Goal: Task Accomplishment & Management: Use online tool/utility

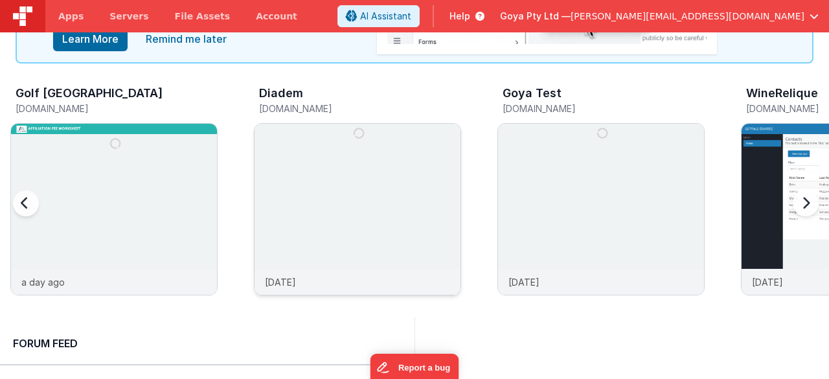
scroll to position [130, 0]
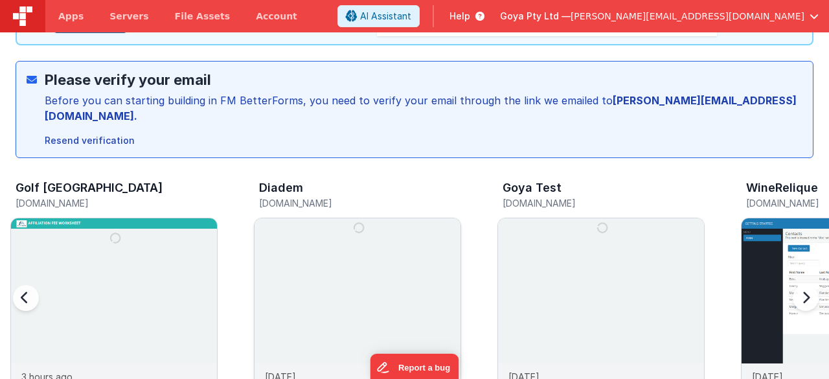
click at [308, 221] on img at bounding box center [358, 321] width 206 height 206
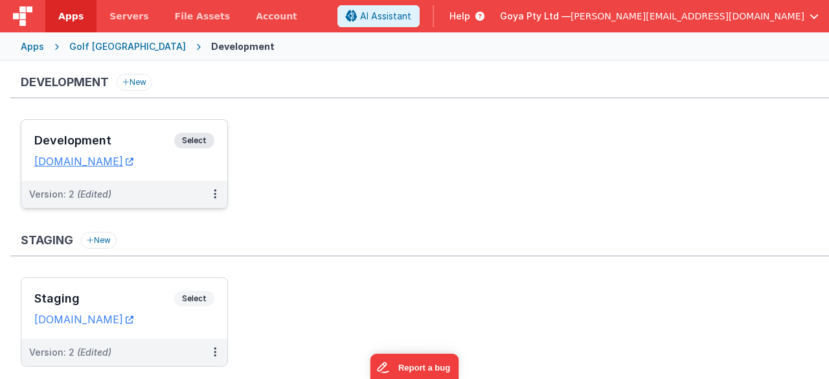
click at [187, 193] on div "Version: 2 (Edited)" at bounding box center [116, 194] width 174 height 13
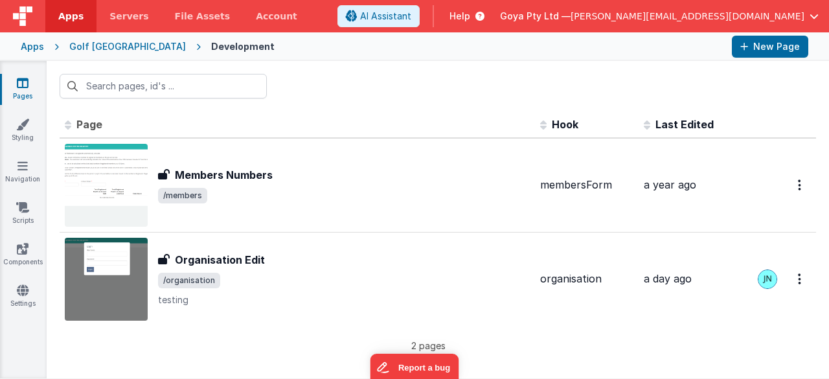
click at [35, 49] on div "Apps" at bounding box center [32, 46] width 23 height 13
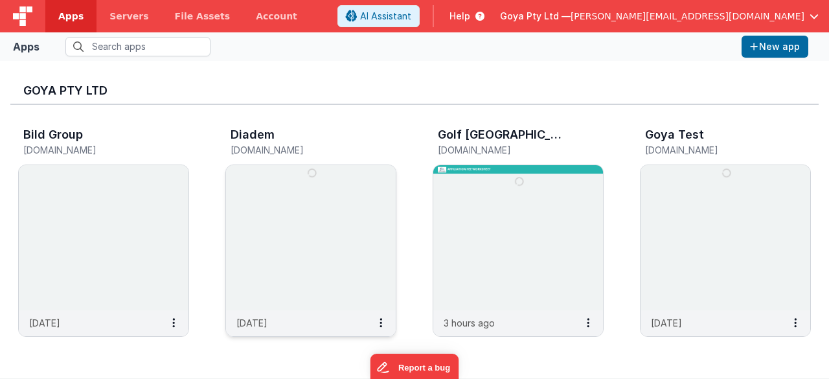
click at [279, 197] on img at bounding box center [311, 237] width 170 height 145
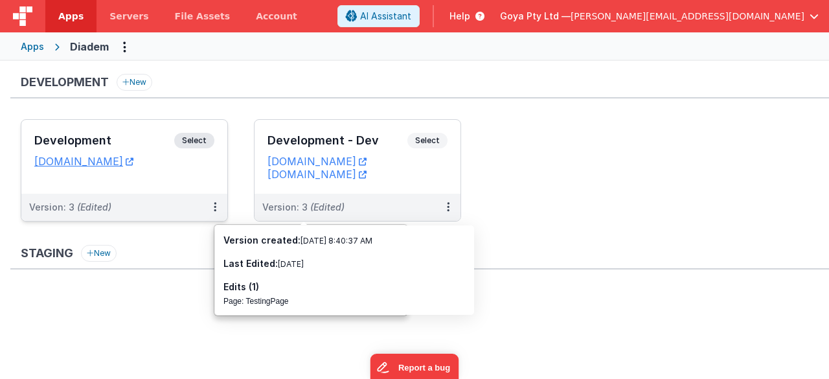
click at [183, 186] on div "Development Select URLs [DOMAIN_NAME]" at bounding box center [124, 157] width 206 height 74
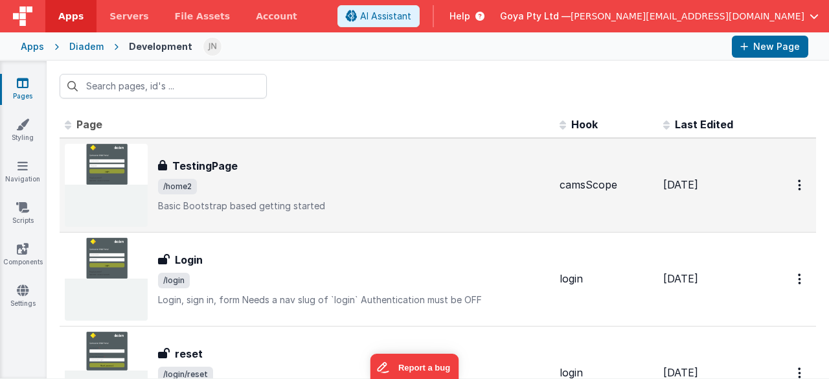
click at [385, 200] on p "Basic Bootstrap based getting started" at bounding box center [353, 206] width 391 height 13
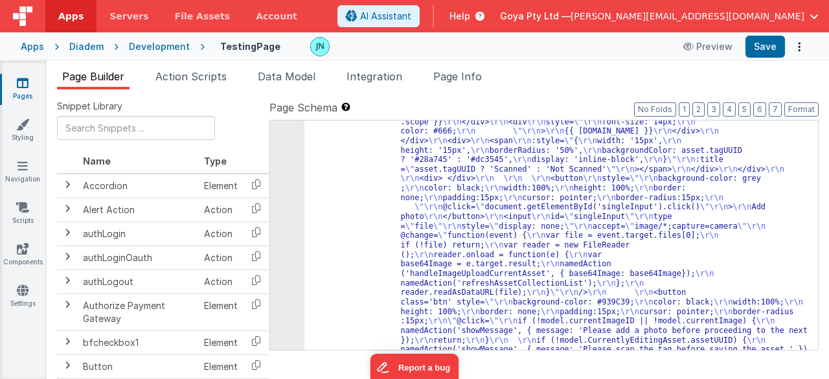
scroll to position [1866, 0]
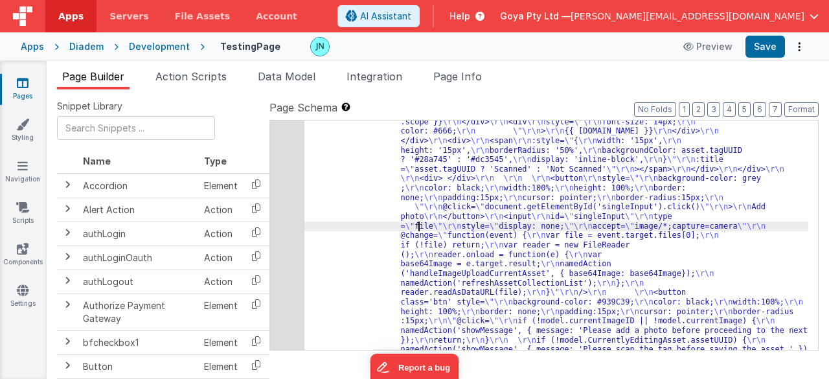
click at [292, 232] on div "83" at bounding box center [287, 221] width 34 height 437
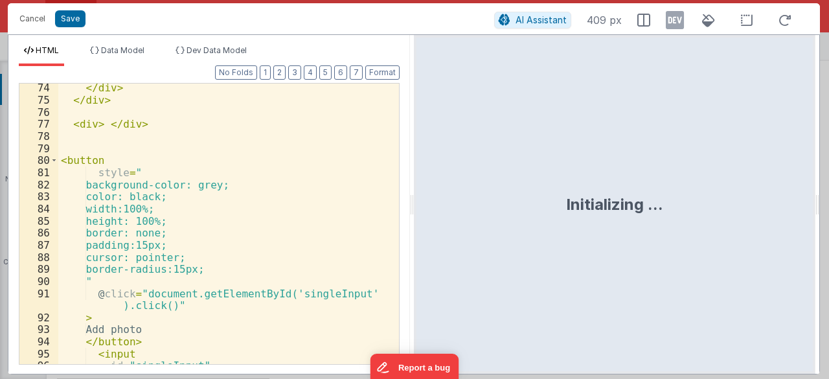
scroll to position [1154, 0]
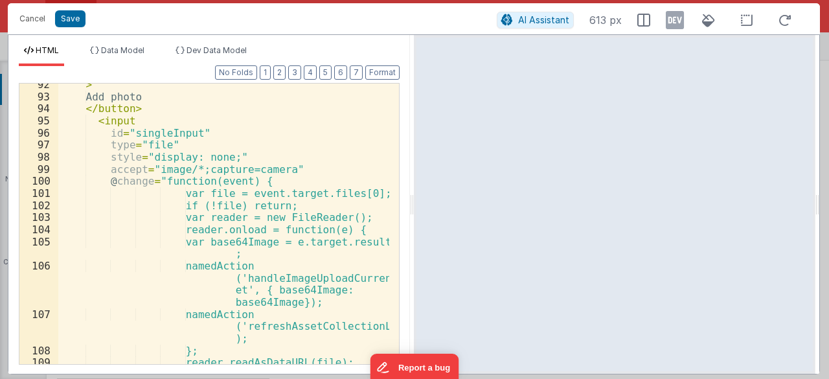
click at [149, 163] on div "> Add photo </ button > < input id = "singleInput" type = "file" style = "displ…" at bounding box center [224, 231] width 332 height 306
click at [211, 167] on div "> Add photo </ button > < input id = "singleInput" type = "file" style = "displ…" at bounding box center [224, 231] width 332 height 306
click at [197, 170] on div "> Add photo </ button > < input id = "singleInput" type = "file" style = "displ…" at bounding box center [224, 231] width 332 height 306
click at [192, 164] on div "> Add photo </ button > < input id = "singleInput" type = "file" style = "displ…" at bounding box center [224, 231] width 332 height 306
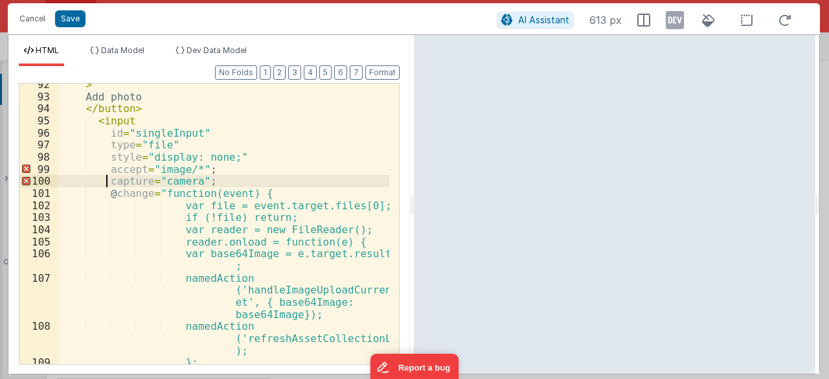
click at [253, 152] on div "> Add photo </ button > < input id = "singleInput" type = "file" style = "displ…" at bounding box center [224, 231] width 332 height 306
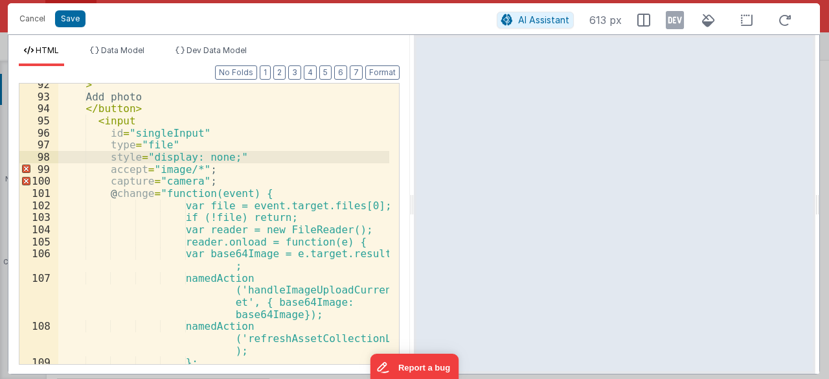
click at [222, 168] on div "> Add photo </ button > < input id = "singleInput" type = "file" style = "displ…" at bounding box center [224, 231] width 332 height 306
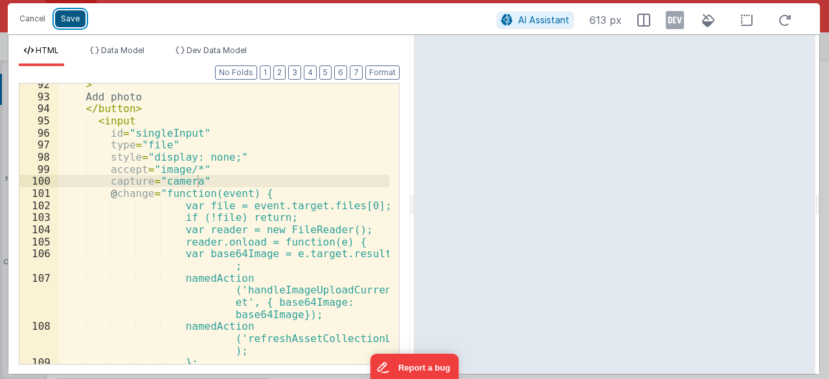
click at [76, 20] on button "Save" at bounding box center [70, 18] width 30 height 17
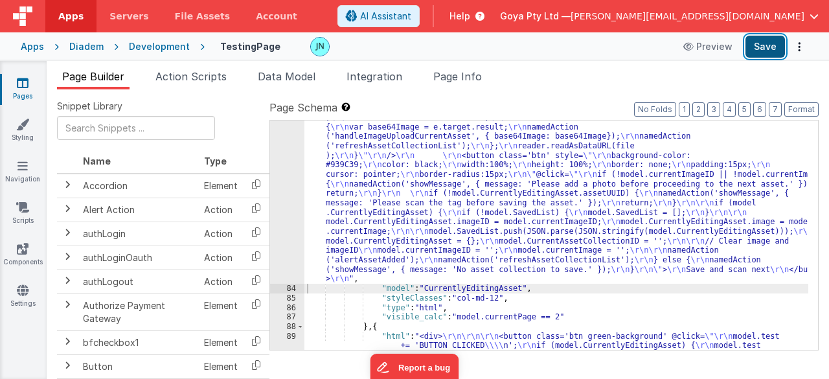
click at [758, 47] on button "Save" at bounding box center [766, 47] width 40 height 22
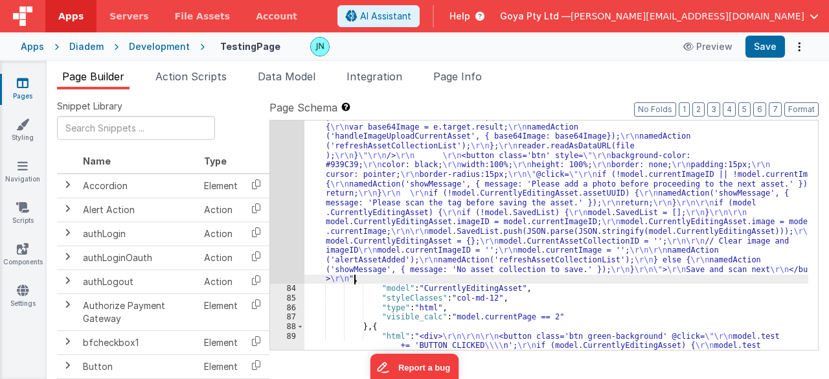
click at [696, 279] on div ""html" : " \r\n\r\n <div \r\n style= \"\r\n background-color: #f5f5f5; \r\n pad…" at bounding box center [556, 266] width 505 height 724
click at [636, 74] on ul "Page Builder Action Scripts Data Model Integration Page Info" at bounding box center [438, 79] width 783 height 21
click at [579, 212] on div ""html" : " \r\n\r\n <div \r\n style= \"\r\n background-color: #f5f5f5; \r\n pad…" at bounding box center [556, 266] width 505 height 724
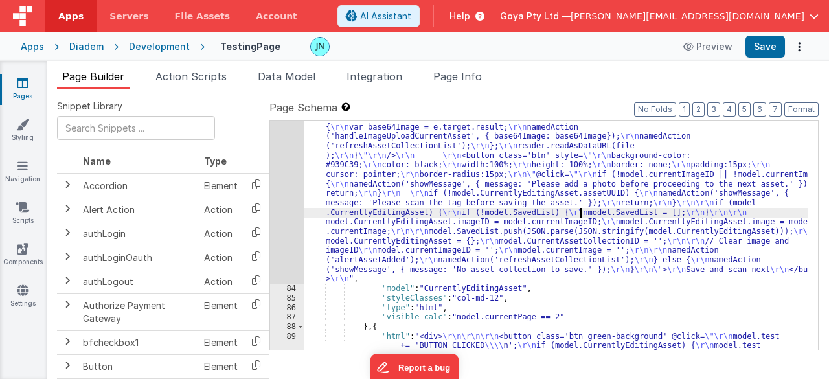
click at [419, 229] on div ""html" : " \r\n\r\n <div \r\n style= \"\r\n background-color: #f5f5f5; \r\n pad…" at bounding box center [556, 266] width 505 height 724
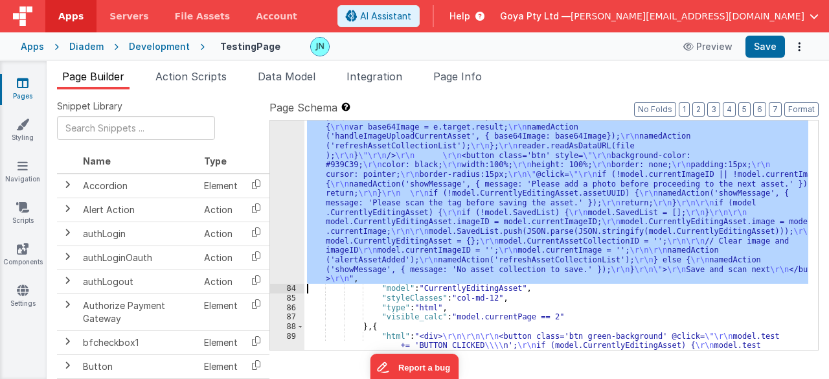
click at [292, 225] on div "83" at bounding box center [287, 94] width 34 height 380
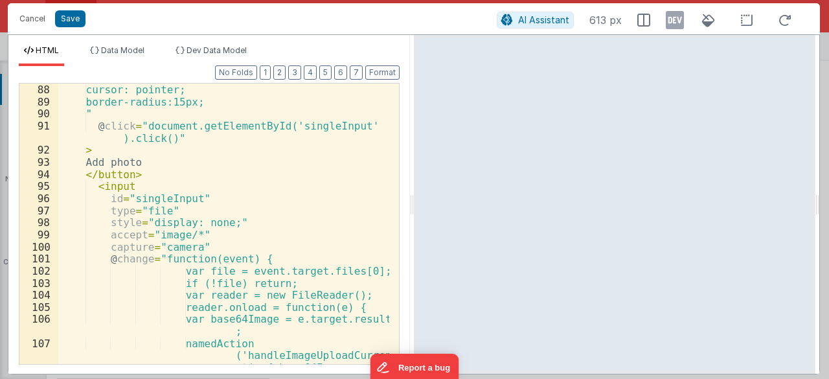
scroll to position [1127, 0]
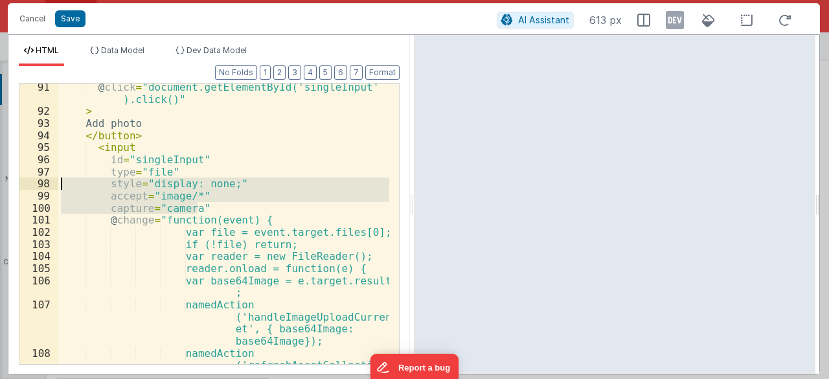
drag, startPoint x: 206, startPoint y: 207, endPoint x: 25, endPoint y: 187, distance: 182.5
click at [25, 187] on div "91 92 93 94 95 96 97 98 99 100 101 102 103 104 105 106 107 108 109 @ click = "d…" at bounding box center [209, 224] width 381 height 282
click at [227, 212] on div "@ click = "document.getElementById('singleInput' ).click()" > Add photo </ butt…" at bounding box center [223, 224] width 331 height 281
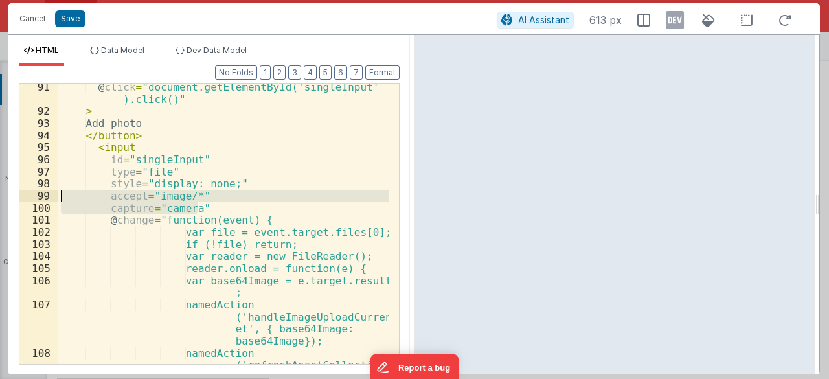
drag, startPoint x: 238, startPoint y: 206, endPoint x: 41, endPoint y: 193, distance: 198.0
click at [41, 193] on div "91 92 93 94 95 96 97 98 99 100 101 102 103 104 105 106 107 108 109 @ click = "d…" at bounding box center [209, 224] width 381 height 282
click at [31, 28] on div "Cancel Save AI Assistant 613 px" at bounding box center [414, 18] width 812 height 31
click at [29, 19] on button "Cancel" at bounding box center [32, 19] width 39 height 18
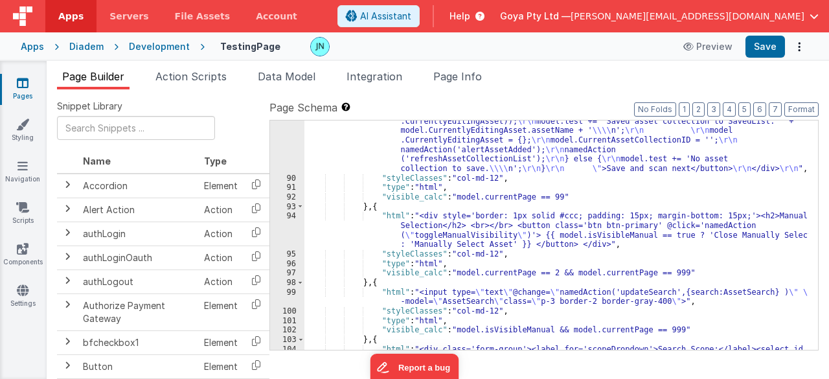
click at [472, 230] on div ""html" : "<div> \r\n\r\n\r\n <button class='btn green-background' @click= \"\r\…" at bounding box center [556, 251] width 505 height 382
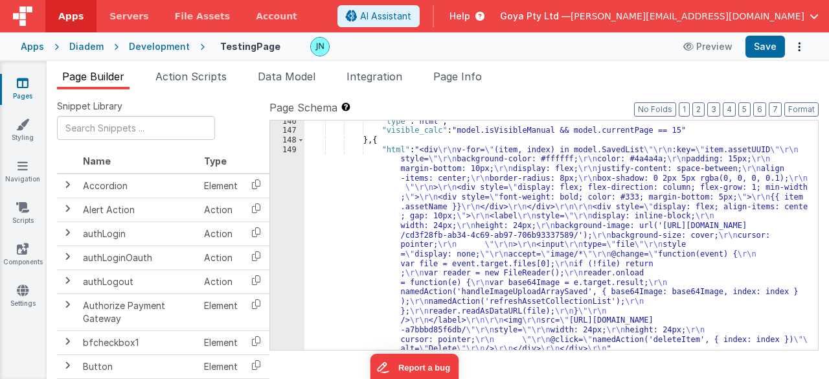
scroll to position [3131, 0]
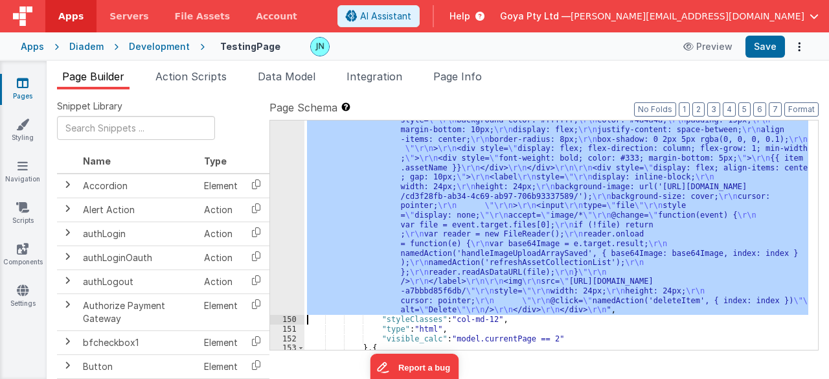
click at [286, 224] on div "149" at bounding box center [287, 210] width 34 height 209
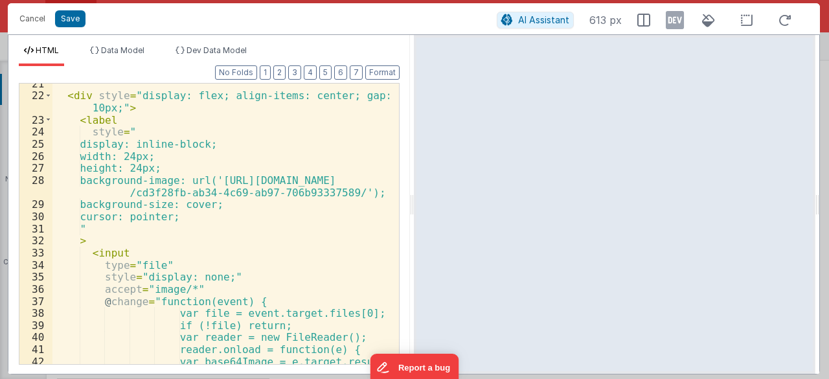
scroll to position [272, 0]
click at [220, 286] on div "< div style = "display: flex; align-items: center; gap: 10px;" > < label style …" at bounding box center [221, 249] width 338 height 342
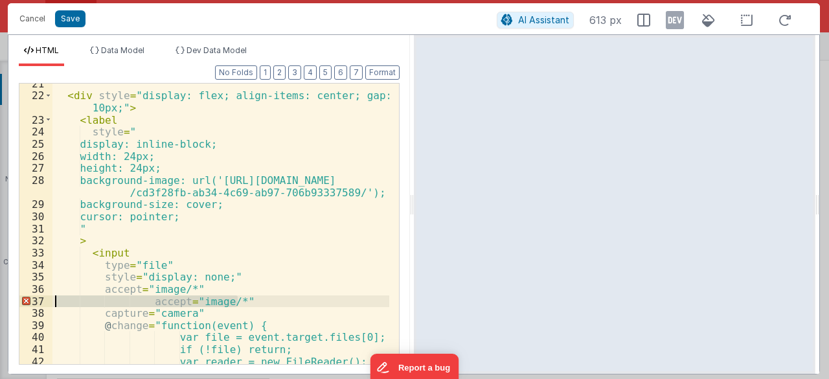
drag, startPoint x: 255, startPoint y: 295, endPoint x: 8, endPoint y: 302, distance: 246.3
click at [8, 302] on div "Format 7 6 5 4 3 2 1 No Folds 21 22 23 24 25 26 27 28 29 30 31 32 33 34 35 36 3…" at bounding box center [209, 220] width 402 height 308
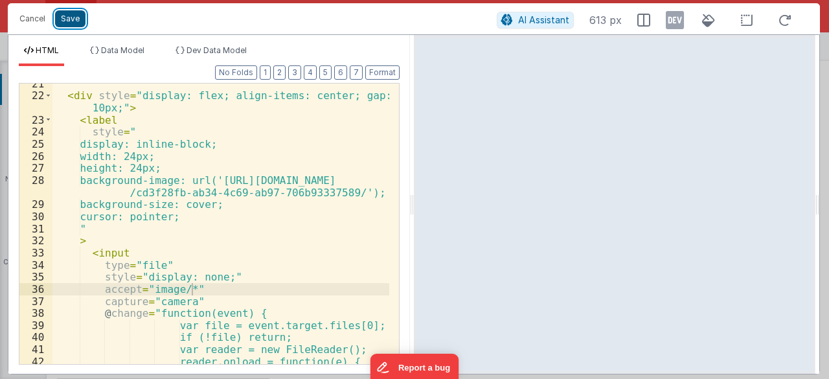
click at [69, 15] on button "Save" at bounding box center [70, 18] width 30 height 17
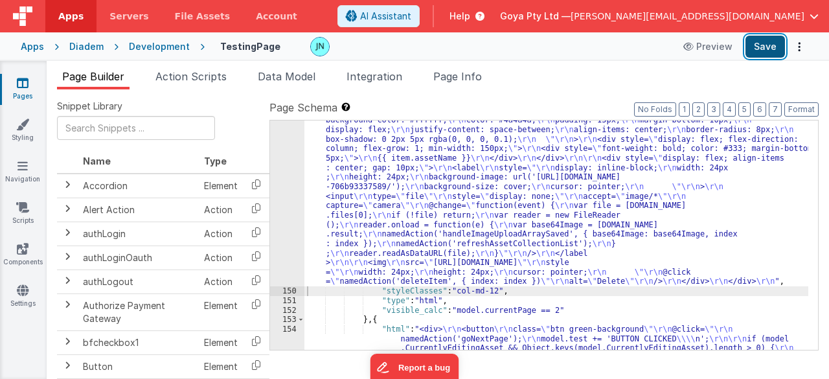
click at [775, 51] on button "Save" at bounding box center [766, 47] width 40 height 22
click at [765, 42] on button "Save" at bounding box center [766, 47] width 40 height 22
click at [774, 51] on button "Save" at bounding box center [766, 47] width 40 height 22
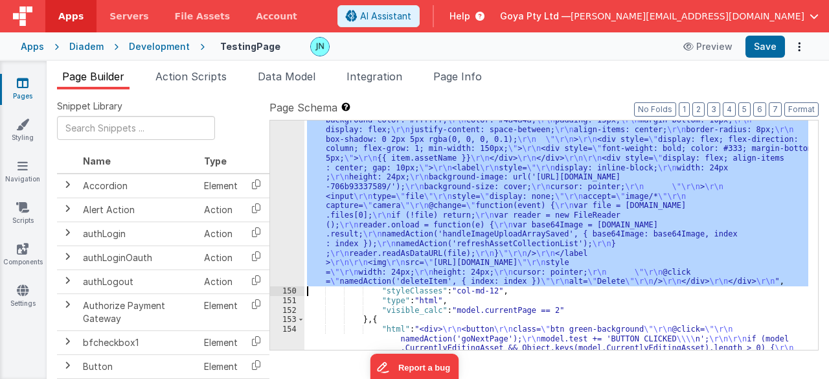
click at [289, 193] on div "149" at bounding box center [287, 196] width 34 height 181
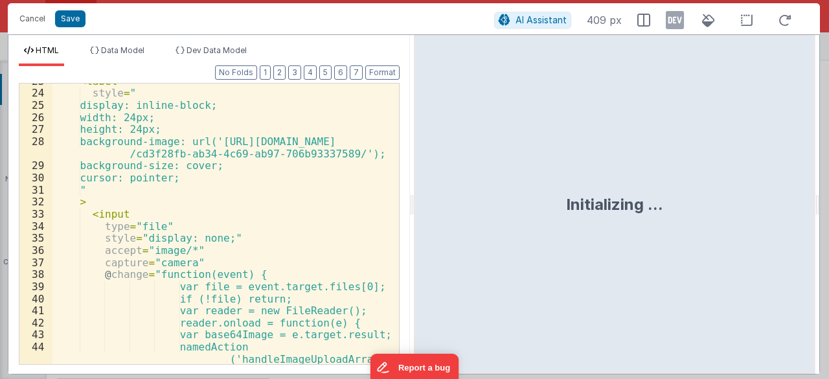
scroll to position [350, 0]
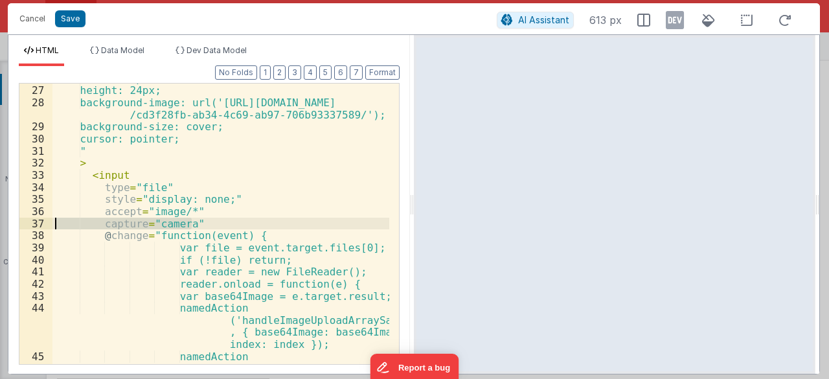
drag, startPoint x: 194, startPoint y: 220, endPoint x: 27, endPoint y: 221, distance: 166.5
click at [27, 221] on div "26 27 28 29 30 31 32 33 34 35 36 37 38 39 40 41 42 43 44 45 46 width: 24px; hei…" at bounding box center [209, 224] width 381 height 282
paste textarea
click at [52, 224] on div "width: 24px; height: 24px; background-image: url('[URL][DOMAIN_NAME] /cd3f28fb-…" at bounding box center [221, 238] width 338 height 330
drag, startPoint x: 69, startPoint y: 19, endPoint x: 271, endPoint y: 174, distance: 254.5
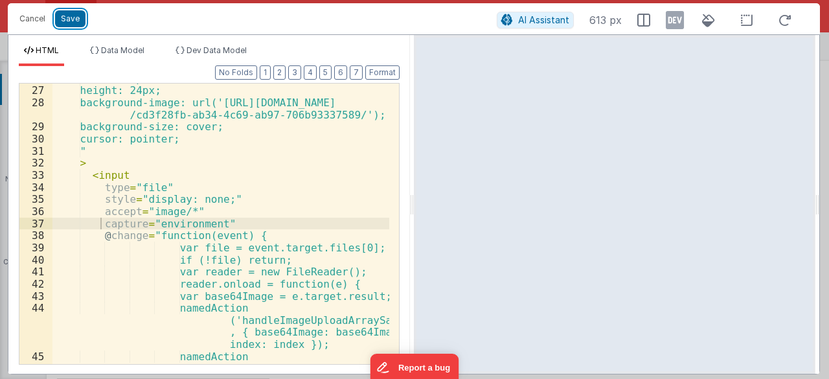
click at [271, 174] on div "Cancel Save AI Assistant 613 px HTML Data Model Dev Data Model Format 7 6 5 4 3…" at bounding box center [414, 188] width 812 height 371
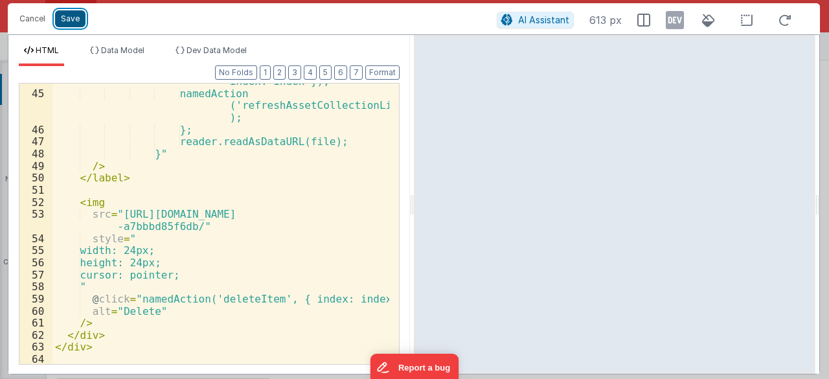
click at [73, 16] on button "Save" at bounding box center [70, 18] width 30 height 17
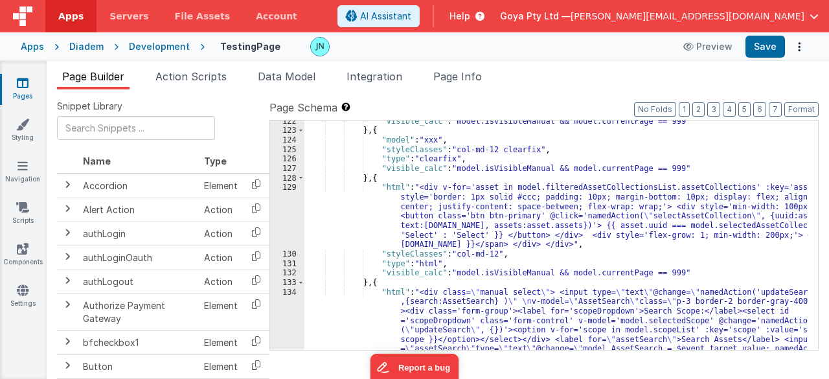
scroll to position [2626, 0]
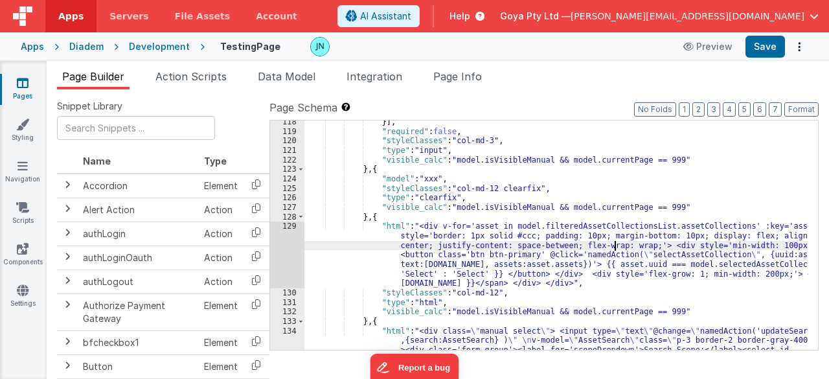
click at [614, 246] on div "}] , "required" : false , "styleClasses" : "col-md-3" , "type" : "input" , "vis…" at bounding box center [556, 308] width 505 height 382
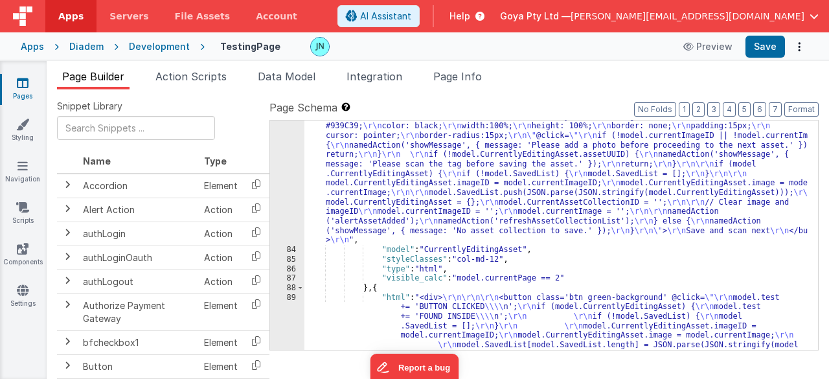
scroll to position [1887, 0]
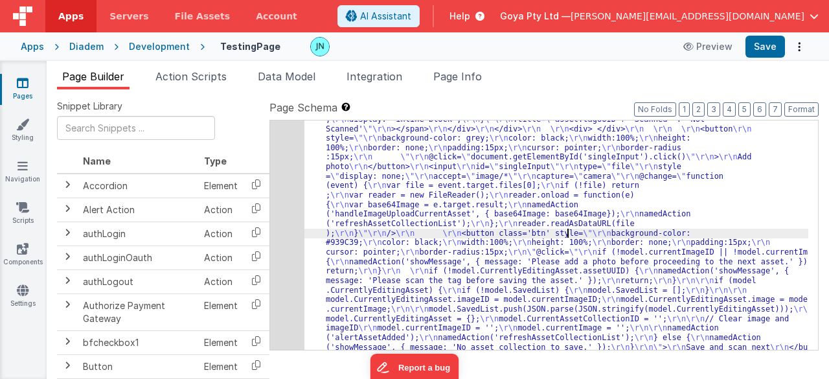
click at [289, 242] on div "83" at bounding box center [287, 172] width 34 height 380
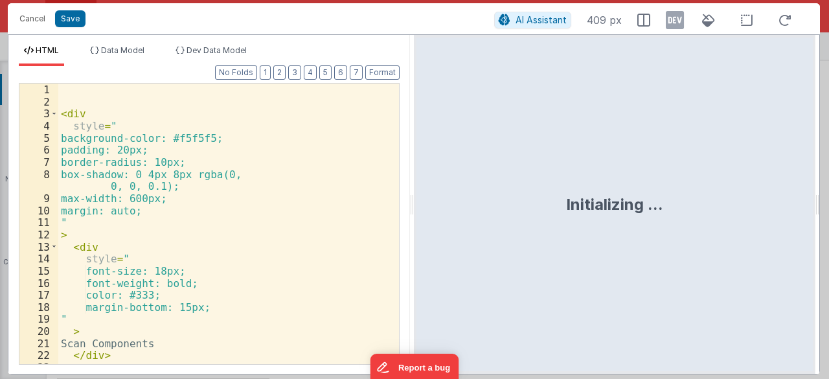
scroll to position [1908, 0]
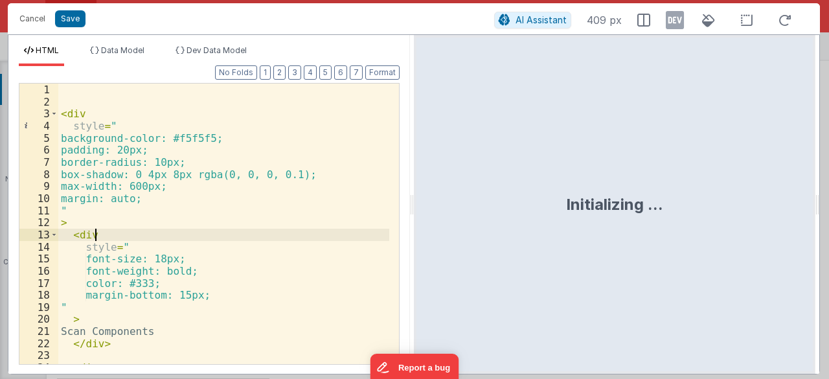
click at [288, 235] on div "< div style = " background-color: #f5f5f5; padding: 20px; border-radius: 10px; …" at bounding box center [224, 243] width 332 height 318
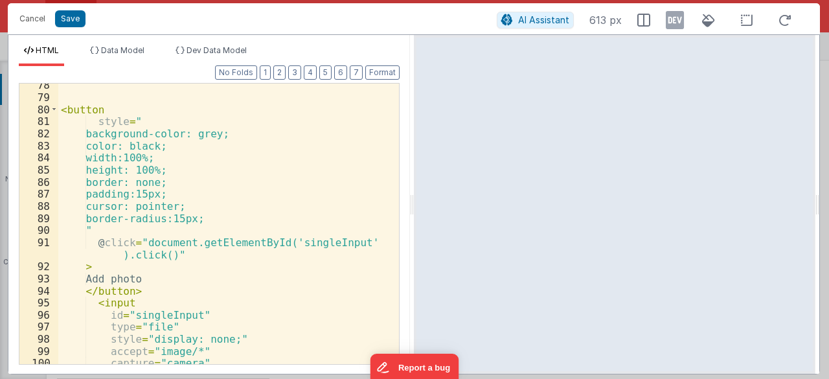
scroll to position [1127, 0]
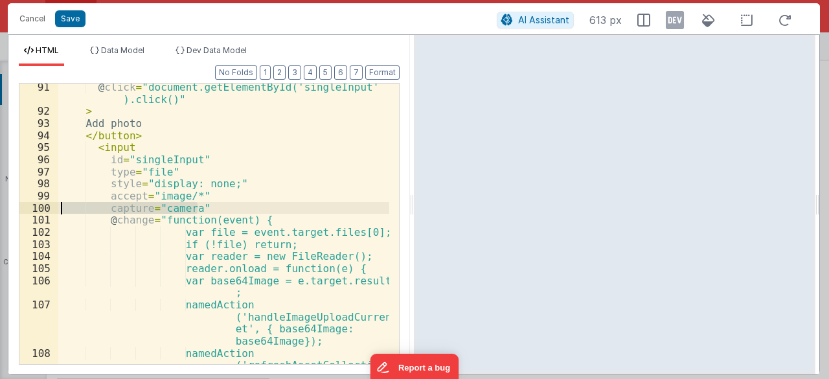
drag, startPoint x: 208, startPoint y: 207, endPoint x: 0, endPoint y: 212, distance: 208.0
click at [0, 212] on div "Cancel Save AI Assistant 613 px HTML Data Model Dev Data Model Format 7 6 5 4 3…" at bounding box center [414, 189] width 829 height 379
paste textarea
click at [63, 203] on div "@ click = "document.getElementById('singleInput' ).click()" > Add photo </ butt…" at bounding box center [224, 252] width 332 height 342
click at [61, 209] on div "@ click = "document.getElementById('singleInput' ).click()" > Add photo </ butt…" at bounding box center [224, 252] width 332 height 342
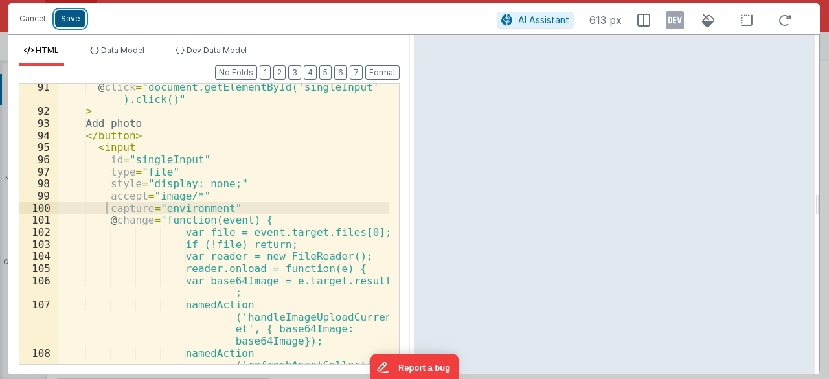
click at [74, 19] on button "Save" at bounding box center [70, 18] width 30 height 17
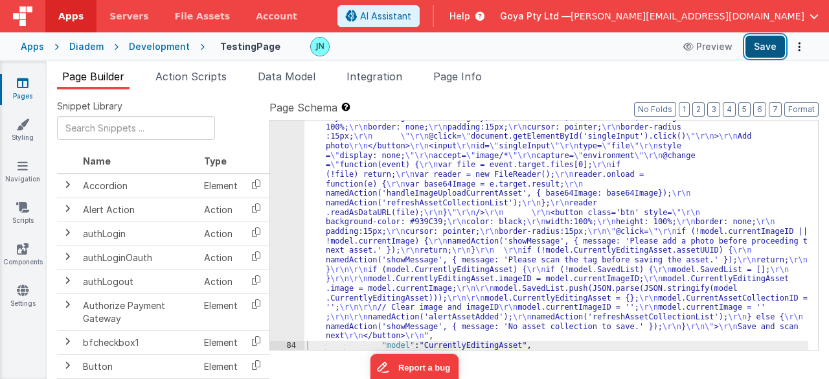
click at [754, 43] on button "Save" at bounding box center [766, 47] width 40 height 22
click at [764, 41] on button "Save" at bounding box center [766, 47] width 40 height 22
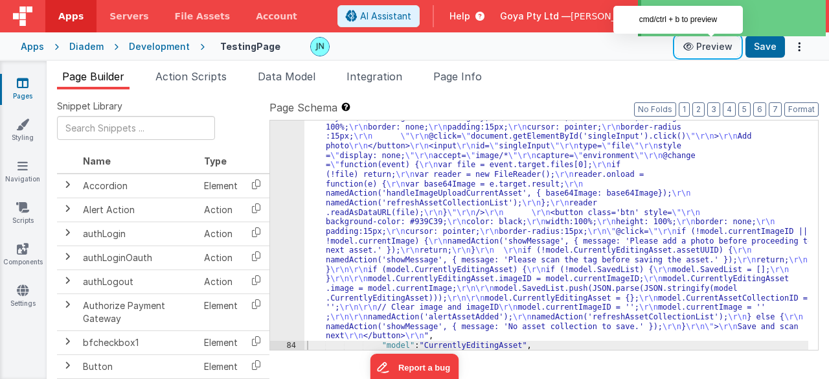
click at [705, 53] on button "Preview" at bounding box center [708, 46] width 65 height 21
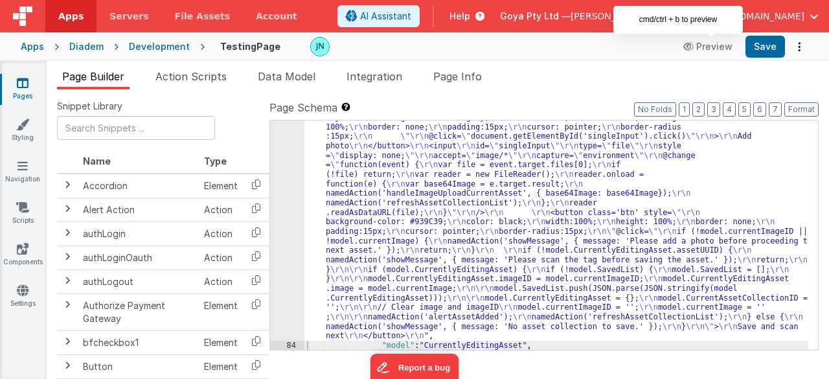
click at [333, 177] on div ""html" : " \r\n\r\n <div \r\n style= \"\r\n background-color: #f5f5f5; \r\n pad…" at bounding box center [556, 270] width 505 height 619
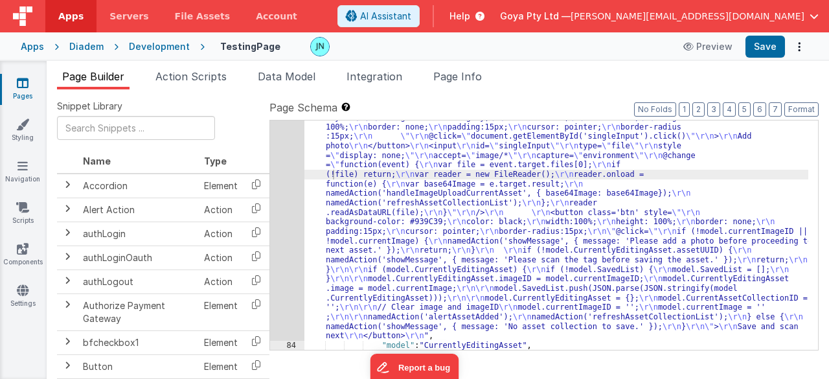
click at [164, 43] on div "Development" at bounding box center [159, 46] width 61 height 13
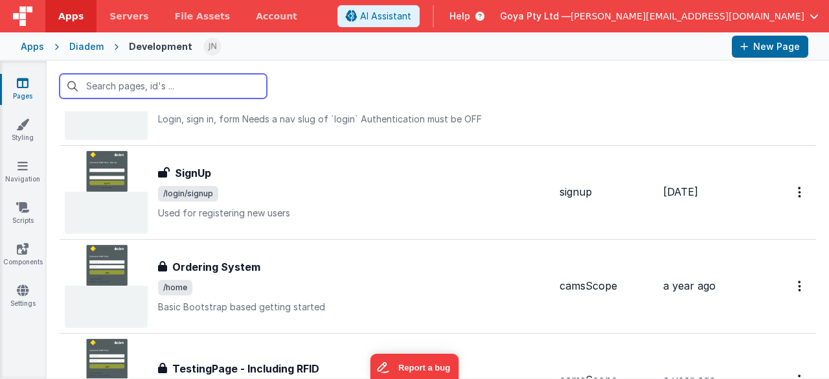
scroll to position [249, 0]
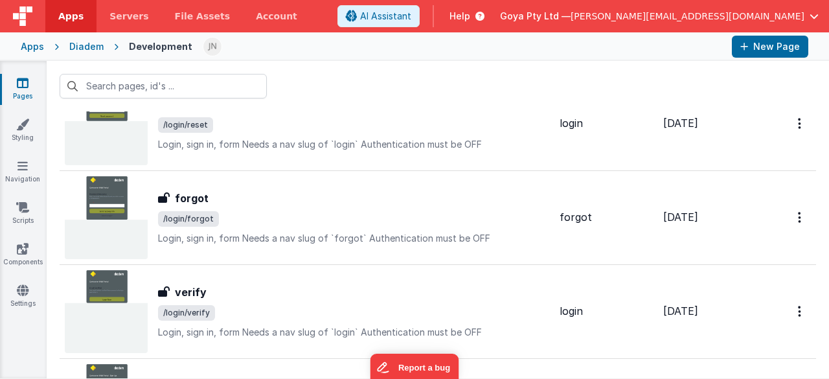
click at [88, 41] on div "Diadem" at bounding box center [86, 46] width 34 height 13
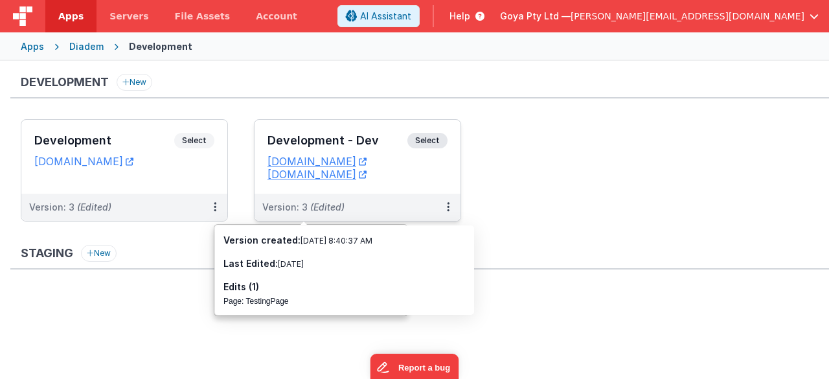
click at [363, 203] on div "Version: 3 (Edited)" at bounding box center [349, 207] width 174 height 13
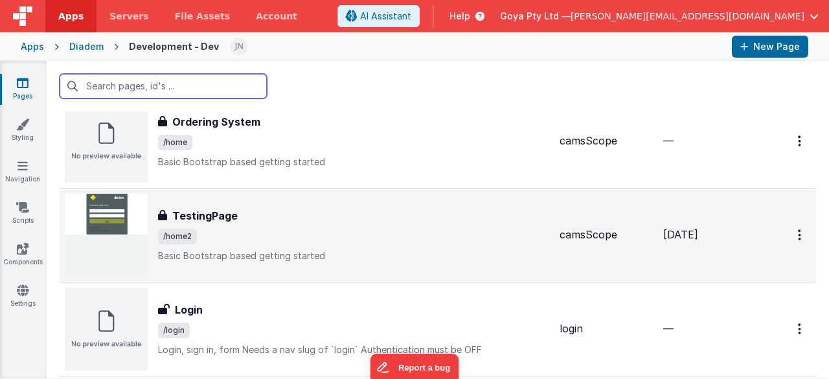
scroll to position [65, 0]
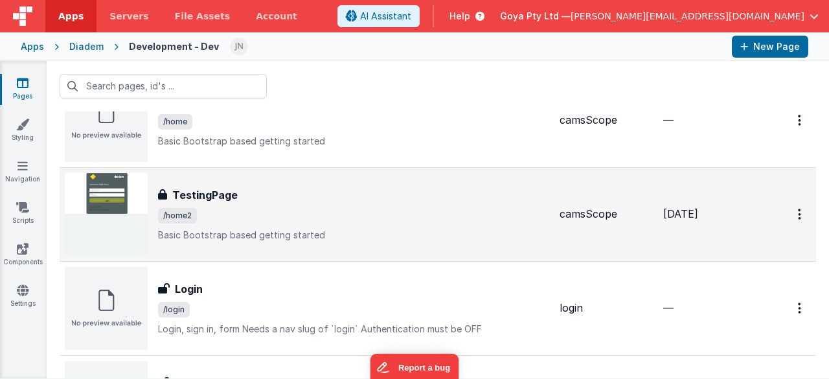
click at [343, 200] on div "TestingPage" at bounding box center [353, 195] width 391 height 16
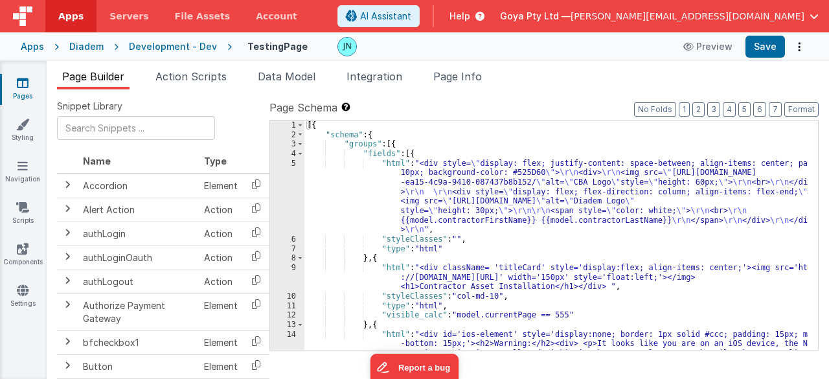
click at [455, 190] on div "[{ "schema" : { "groups" : [{ "fields" : [{ "html" : "<div style= \" display: f…" at bounding box center [556, 277] width 505 height 315
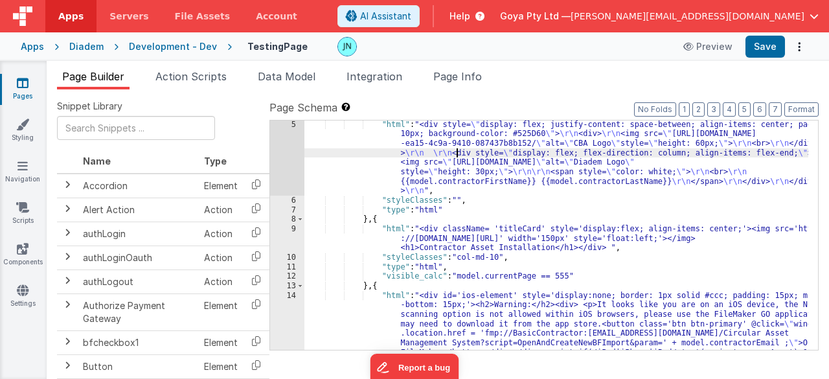
scroll to position [233, 0]
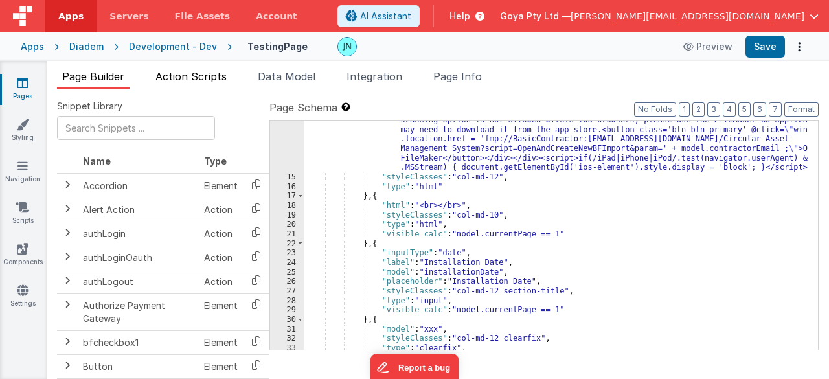
click at [200, 75] on span "Action Scripts" at bounding box center [190, 76] width 71 height 13
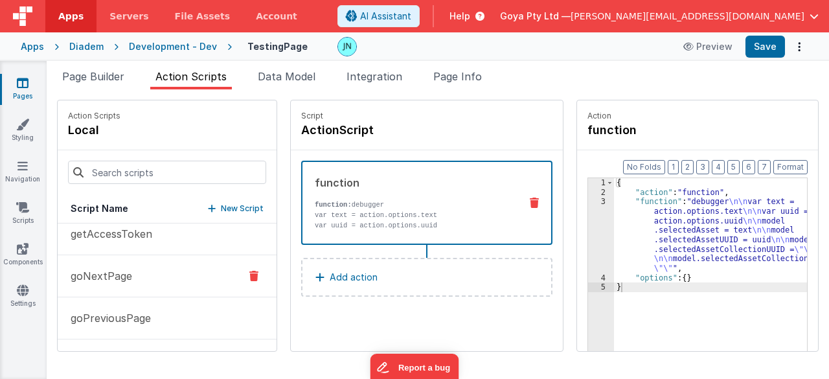
click at [159, 264] on button "goNextPage" at bounding box center [167, 276] width 219 height 42
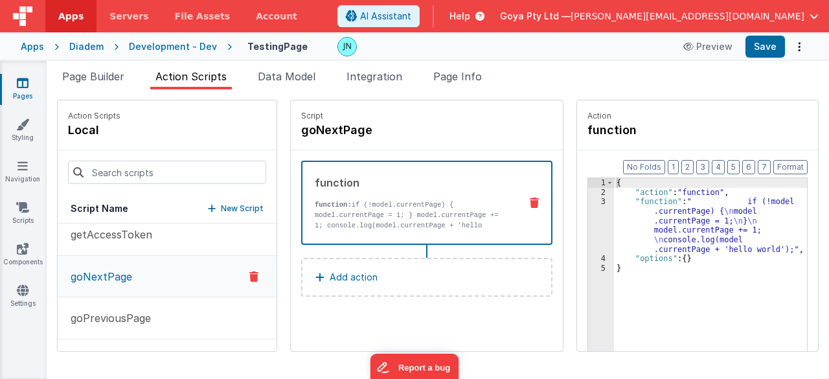
scroll to position [389, 0]
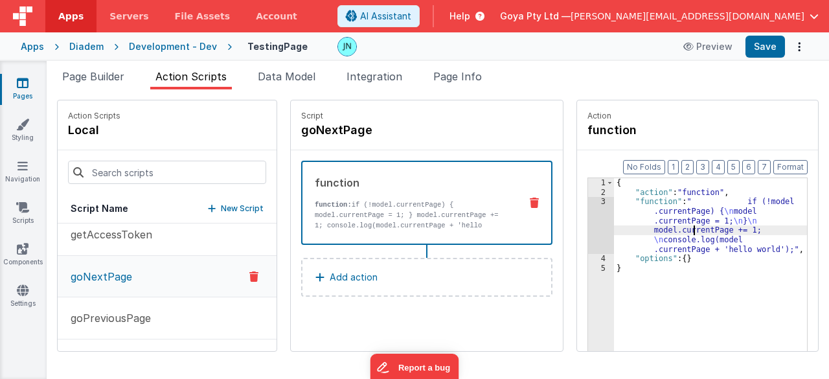
click at [688, 230] on div "{ "action" : "function" , "function" : " if (!model .currentPage) { \n model .c…" at bounding box center [713, 294] width 198 height 233
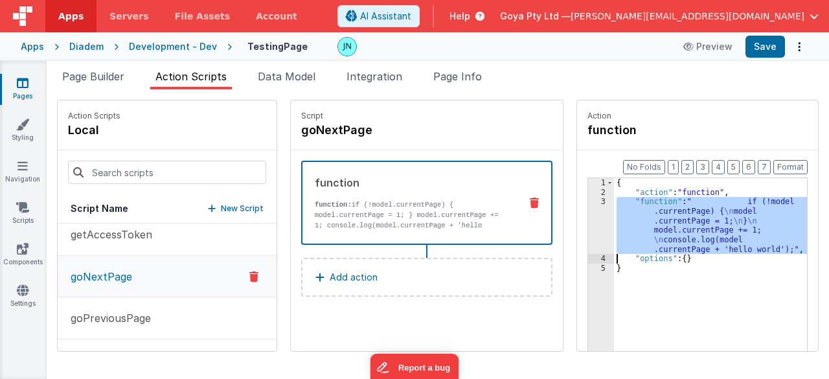
click at [595, 224] on div "3" at bounding box center [601, 225] width 26 height 57
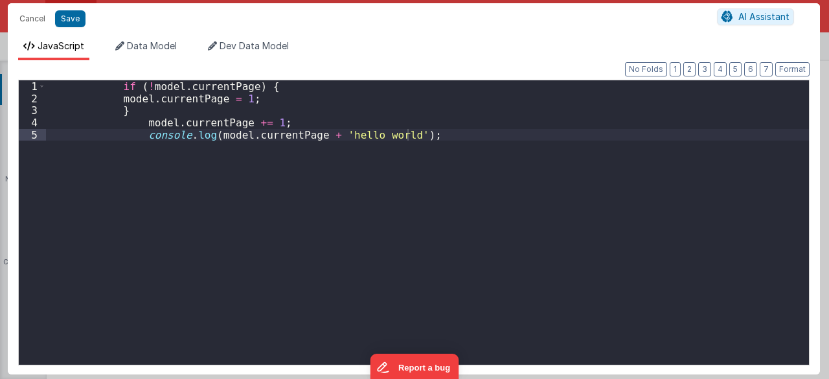
click at [595, 224] on div "if ( ! model . currentPage ) { model . currentPage = 1 ; } model . currentPage …" at bounding box center [428, 234] width 764 height 309
click at [25, 17] on button "Cancel" at bounding box center [32, 19] width 39 height 18
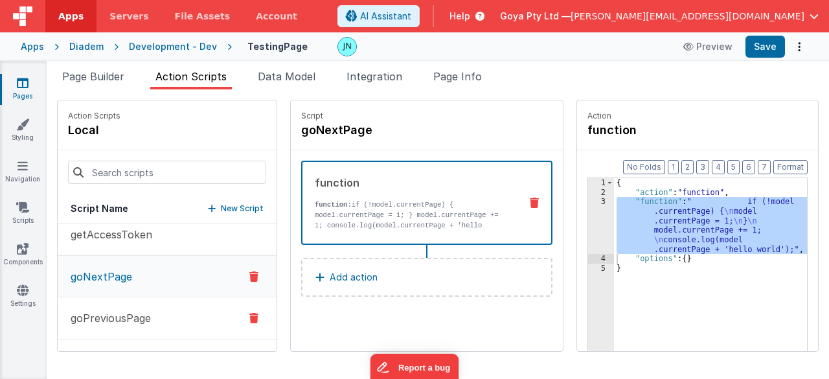
click at [135, 310] on p "goPreviousPage" at bounding box center [107, 318] width 88 height 16
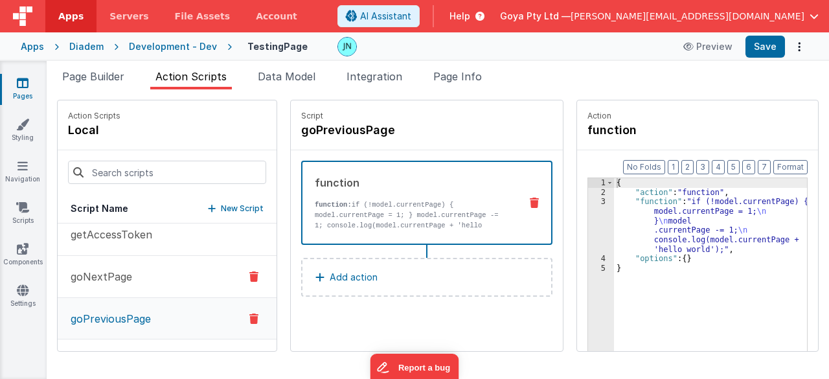
click at [141, 262] on button "goNextPage" at bounding box center [167, 277] width 219 height 42
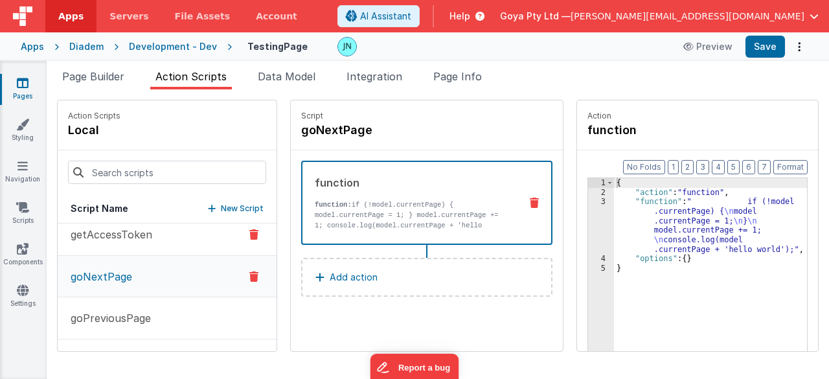
click at [144, 237] on p "getAccessToken" at bounding box center [107, 235] width 89 height 16
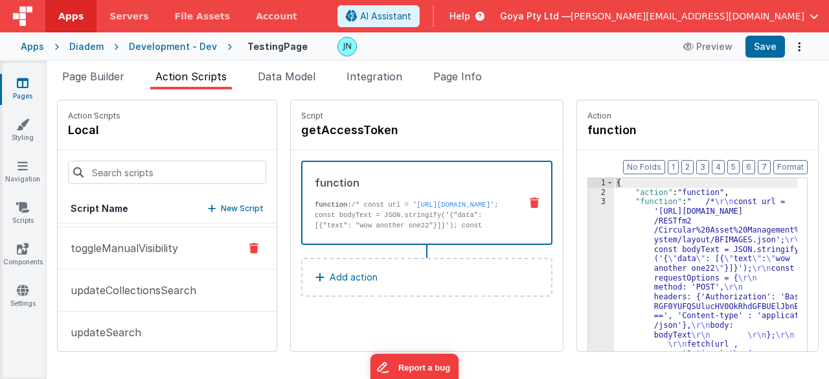
scroll to position [1054, 0]
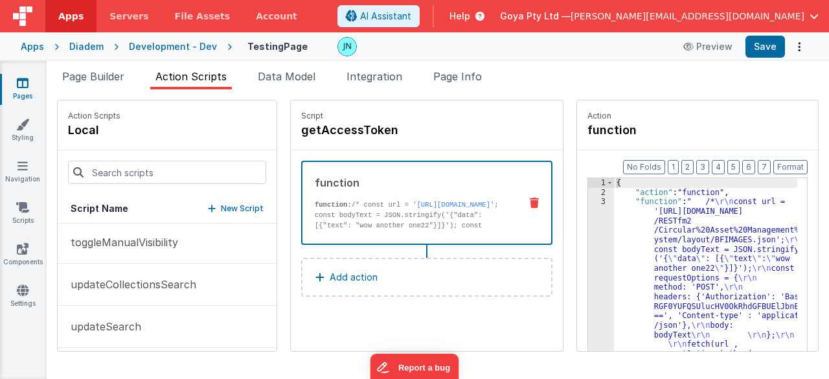
click at [94, 45] on div "Diadem" at bounding box center [86, 46] width 34 height 13
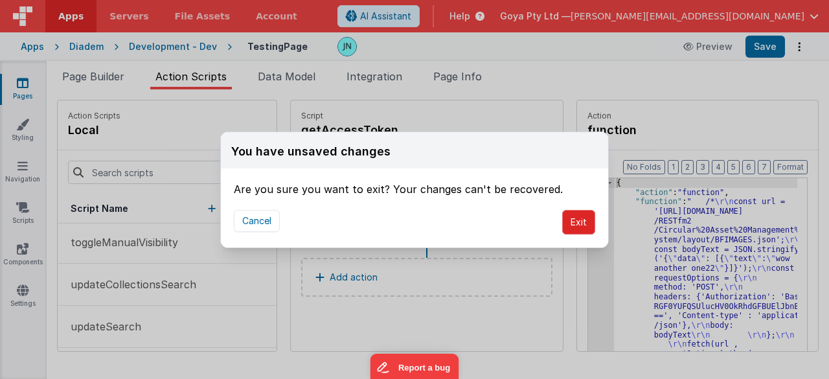
click at [570, 220] on button "Exit" at bounding box center [578, 222] width 33 height 25
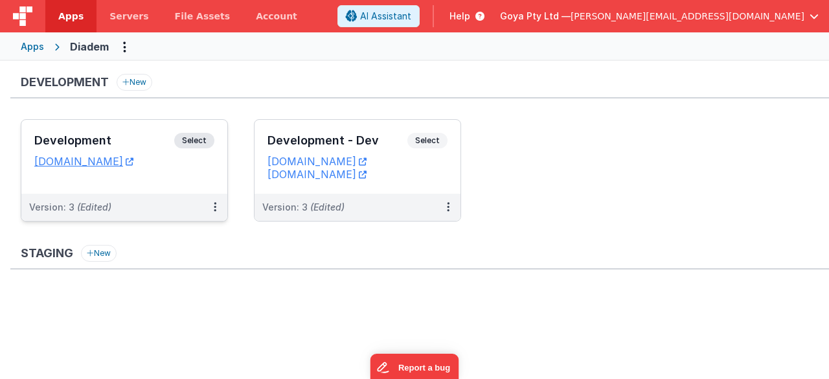
click at [163, 199] on div "Version: 3 (Edited)" at bounding box center [124, 207] width 206 height 27
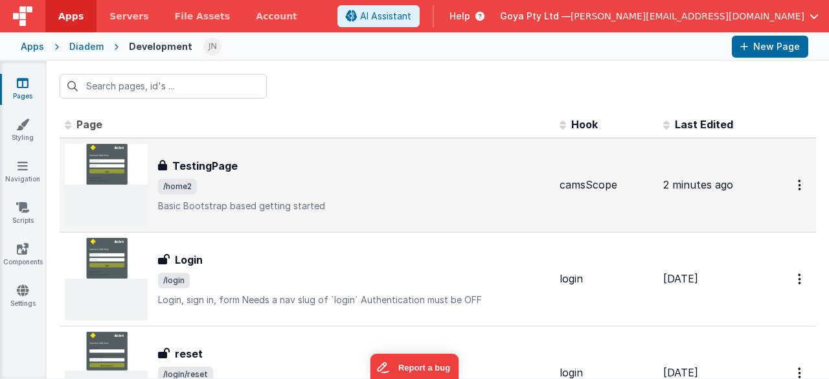
click at [308, 180] on span "/home2" at bounding box center [353, 187] width 391 height 16
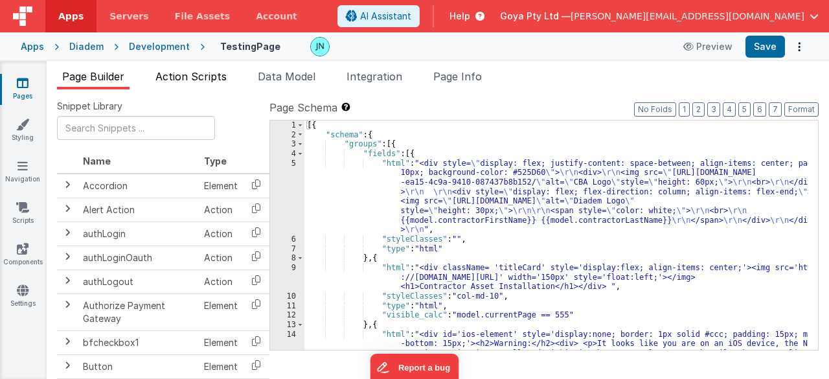
click at [195, 75] on span "Action Scripts" at bounding box center [190, 76] width 71 height 13
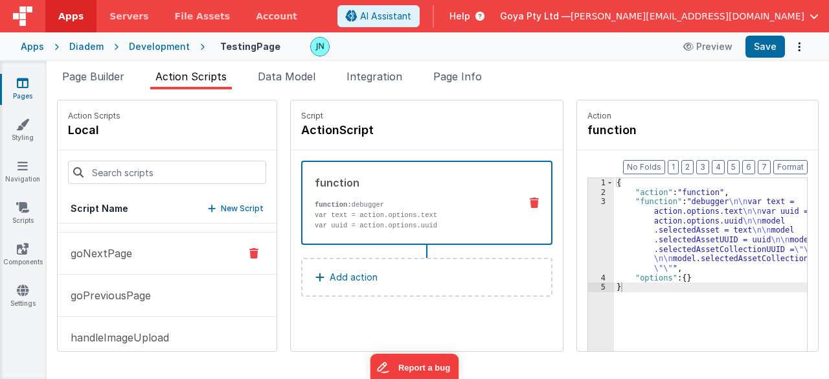
click at [153, 247] on button "goNextPage" at bounding box center [167, 254] width 219 height 42
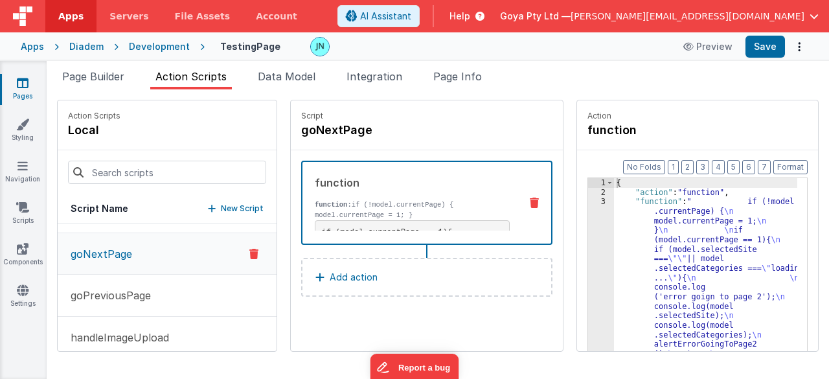
scroll to position [453, 0]
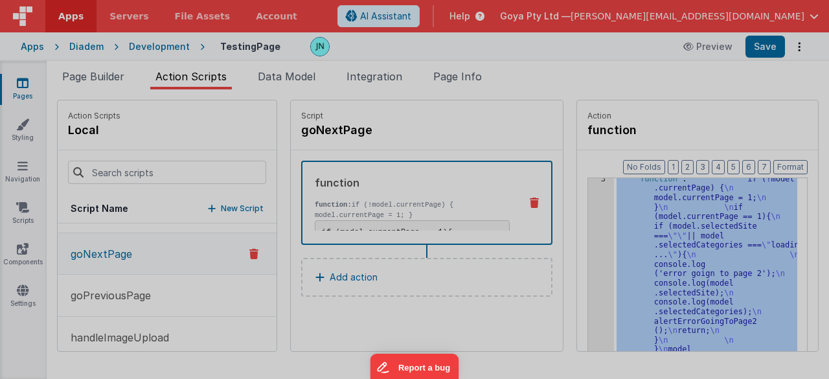
scroll to position [23, 0]
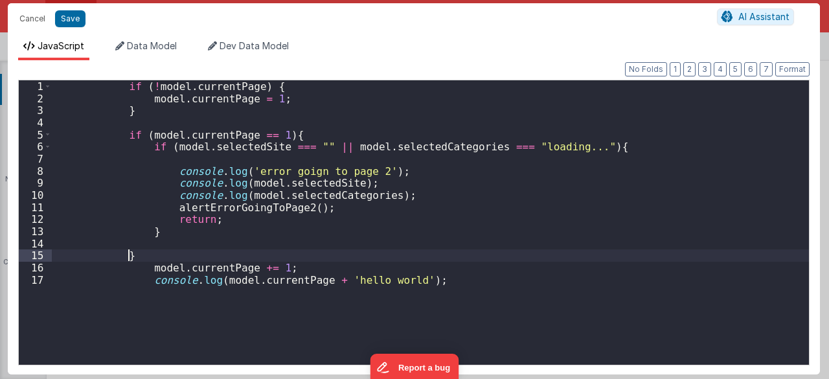
click at [133, 252] on div "if ( ! model . currentPage ) { model . currentPage = 1 ; } if ( model . current…" at bounding box center [431, 234] width 758 height 309
click at [80, 14] on button "Save" at bounding box center [70, 18] width 30 height 17
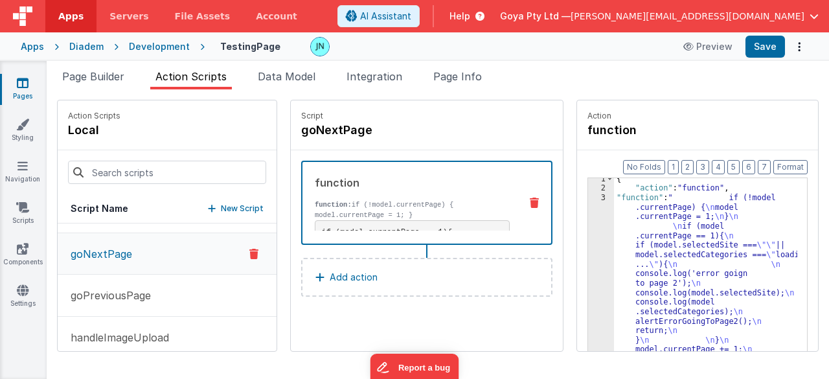
scroll to position [4, 0]
click at [768, 47] on button "Save" at bounding box center [766, 47] width 40 height 22
